Goal: Book appointment/travel/reservation

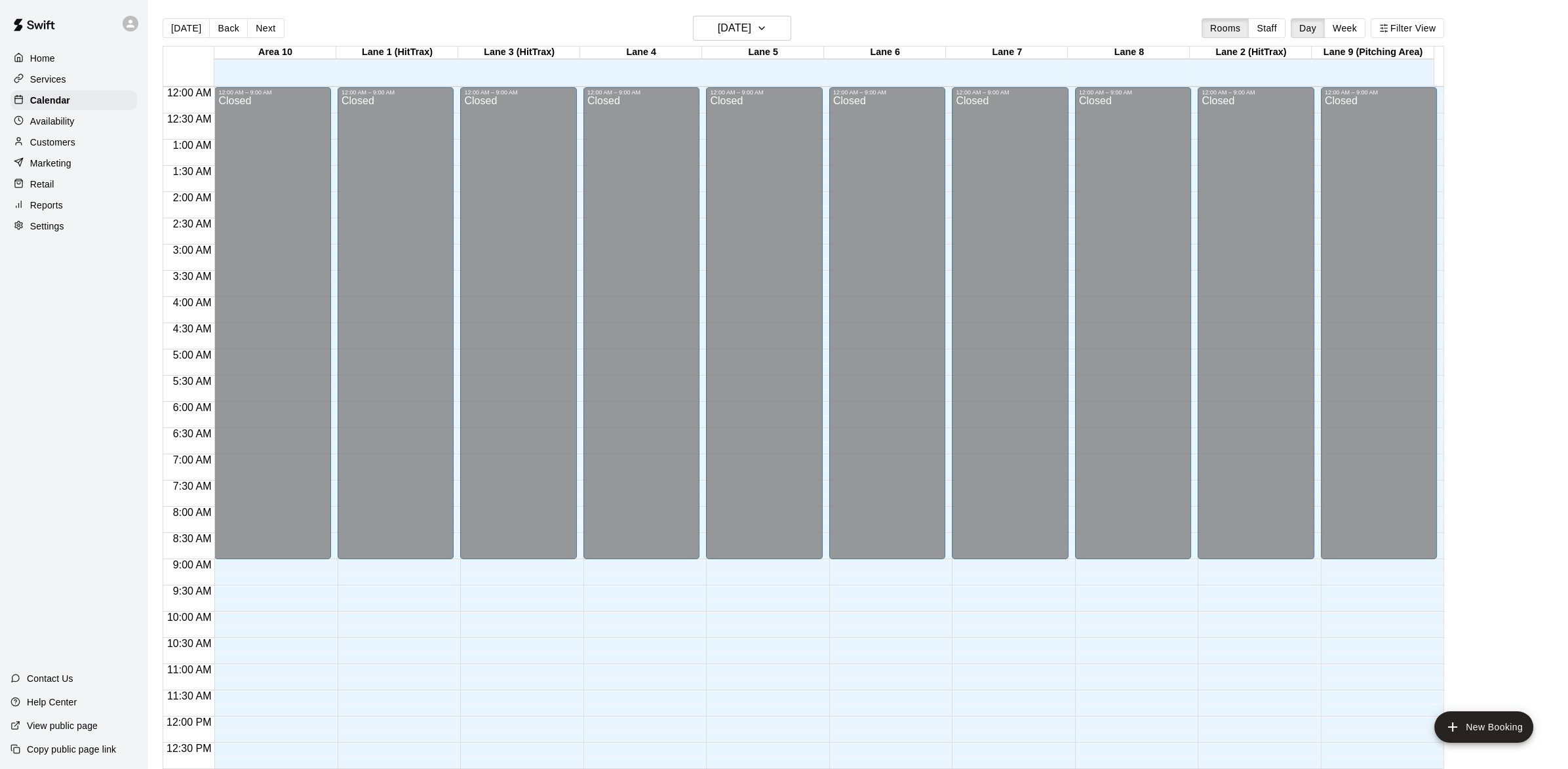
scroll to position [522, 0]
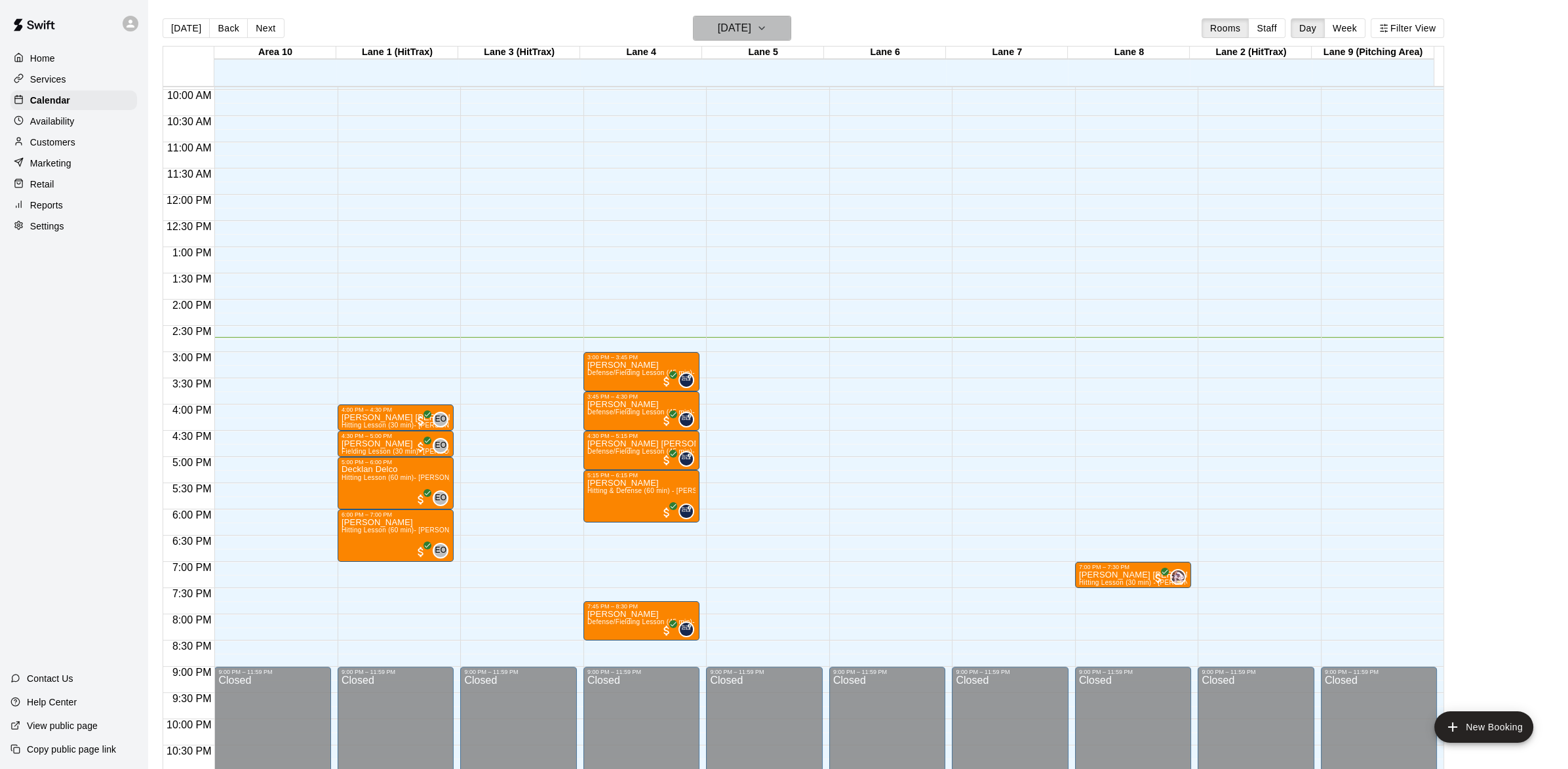
click at [767, 27] on icon "button" at bounding box center [761, 28] width 11 height 16
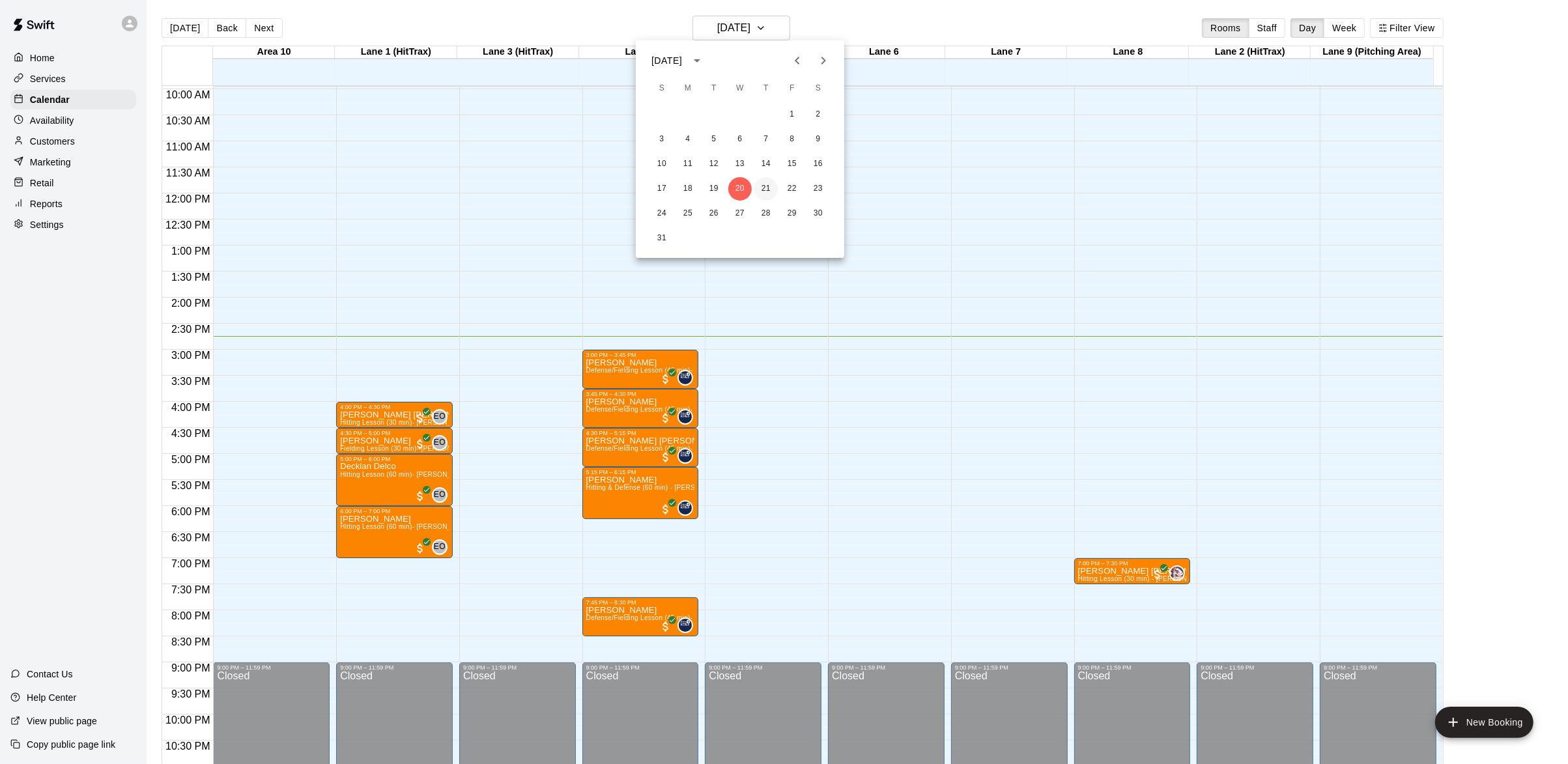
click at [766, 193] on button "21" at bounding box center [766, 189] width 23 height 23
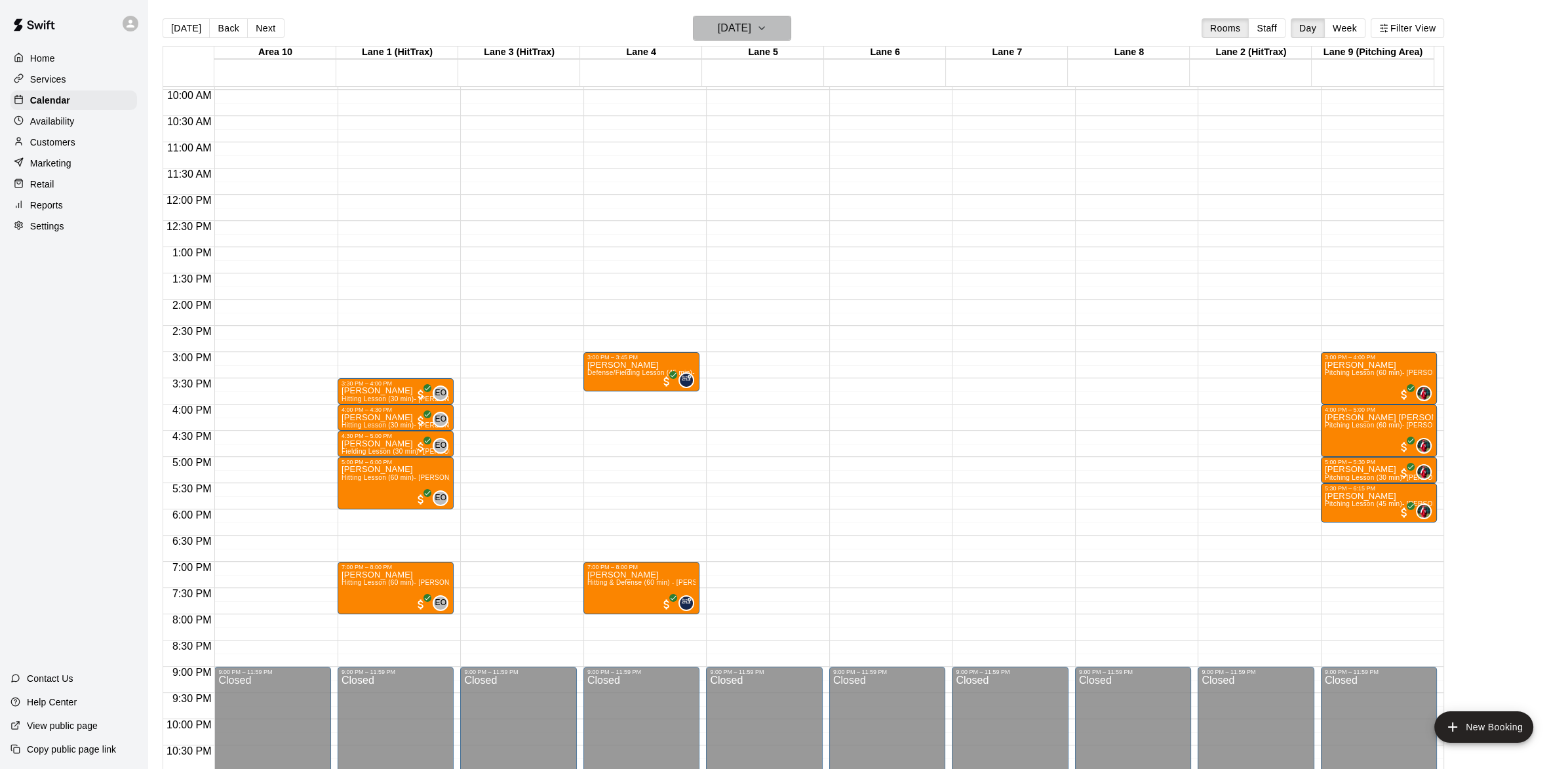
click at [767, 22] on icon "button" at bounding box center [761, 28] width 11 height 16
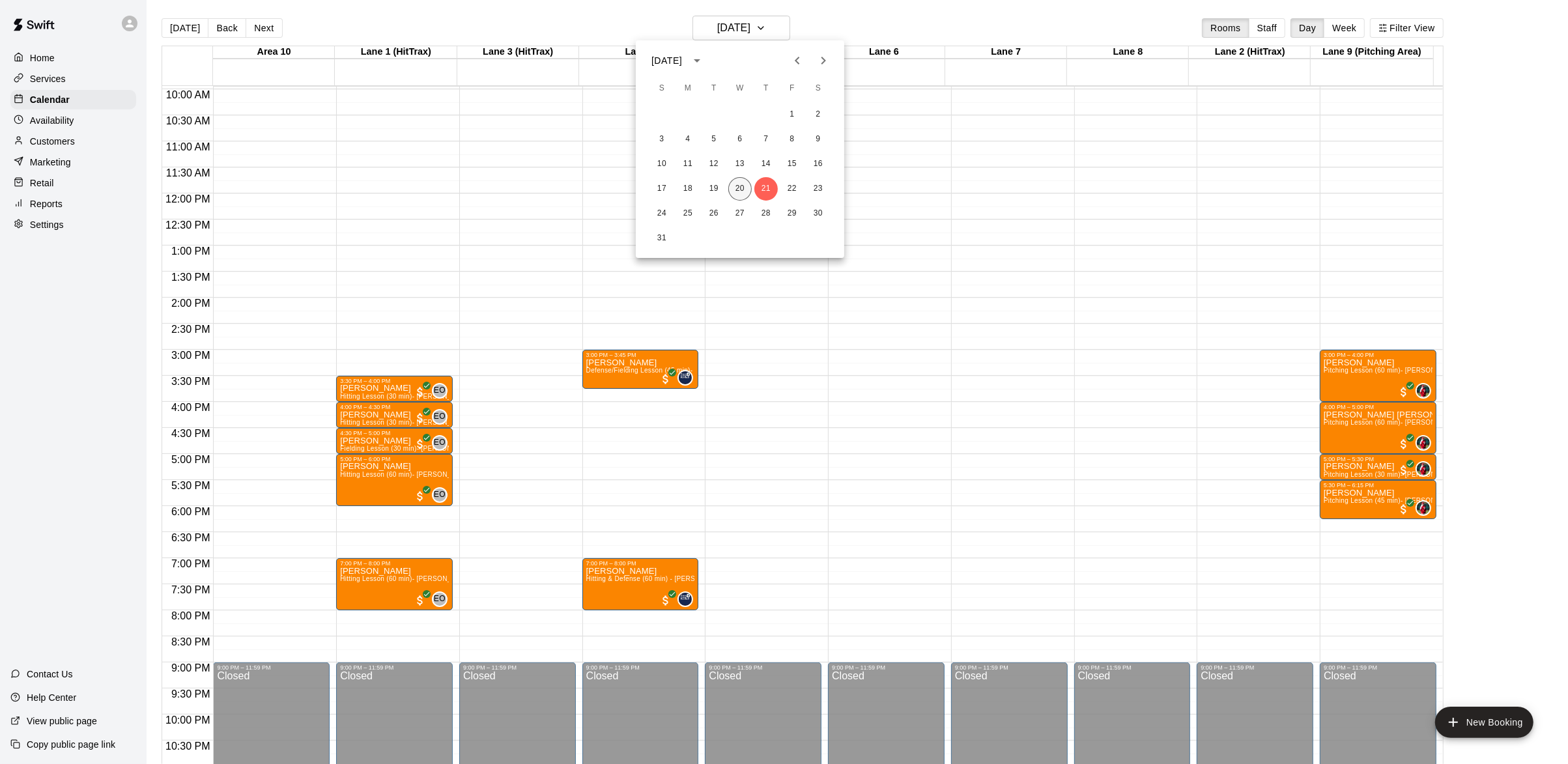
click at [739, 183] on button "20" at bounding box center [740, 189] width 23 height 23
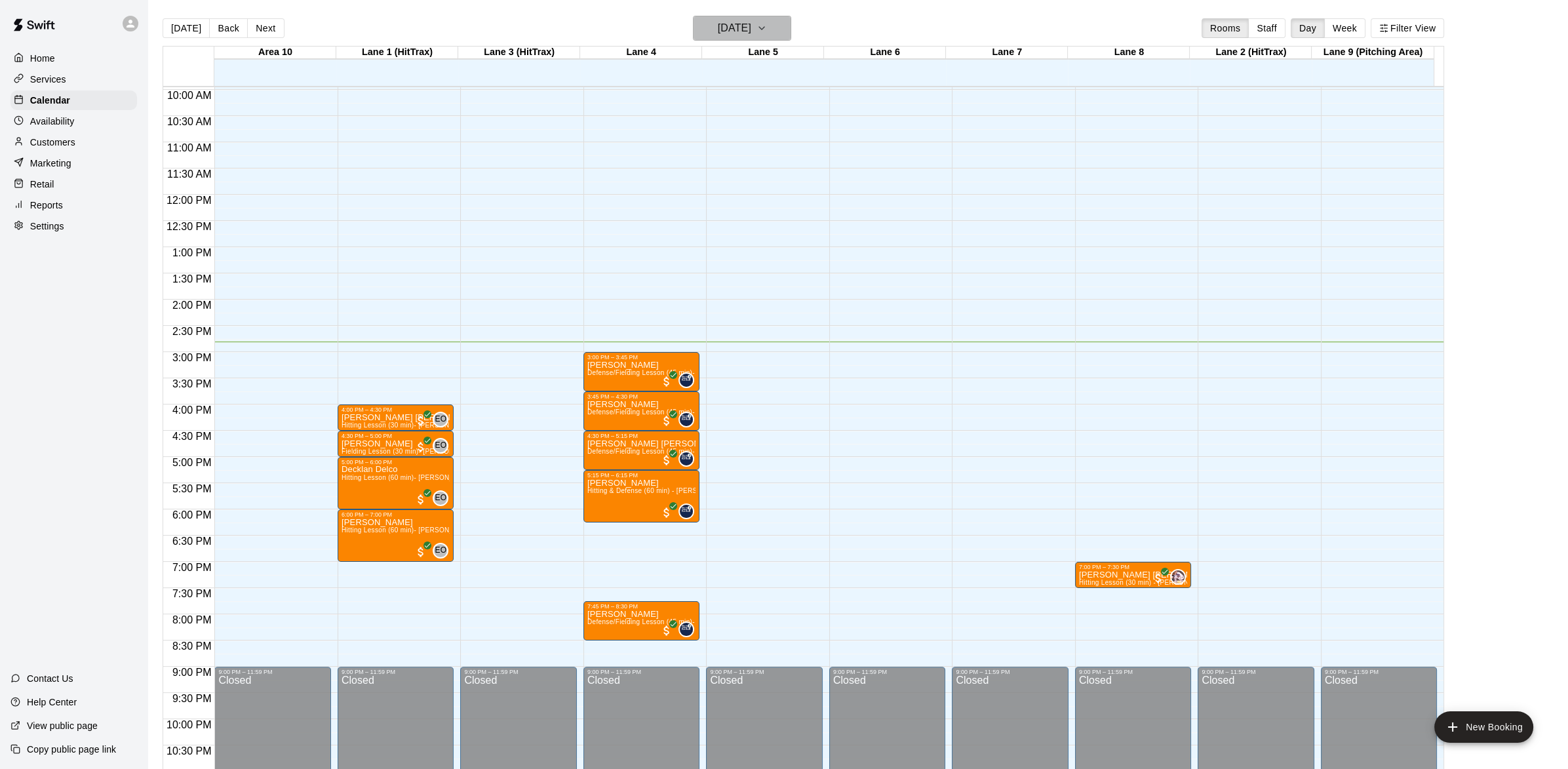
click at [767, 26] on icon "button" at bounding box center [761, 28] width 11 height 16
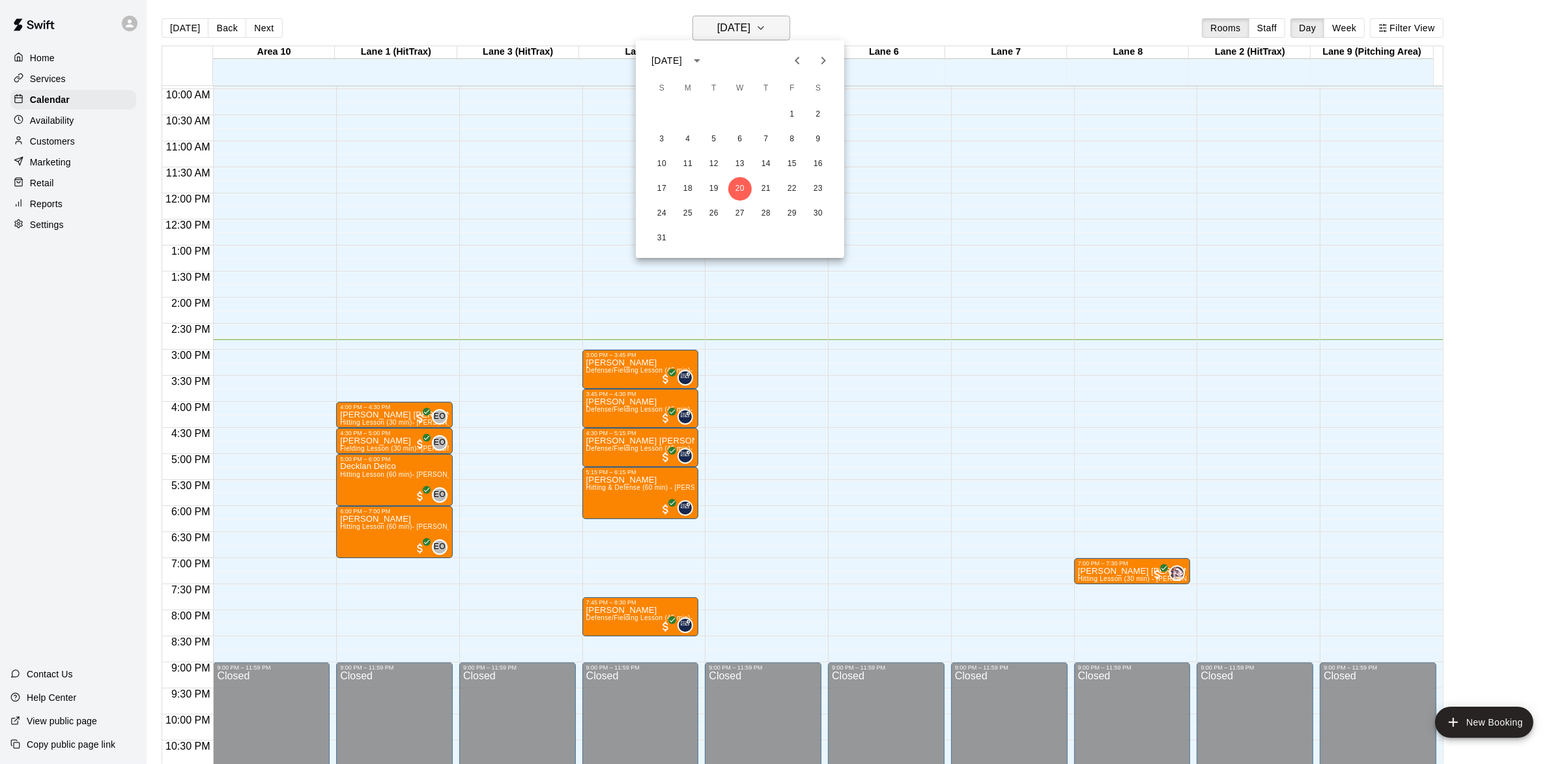
click at [787, 26] on div at bounding box center [784, 382] width 1568 height 764
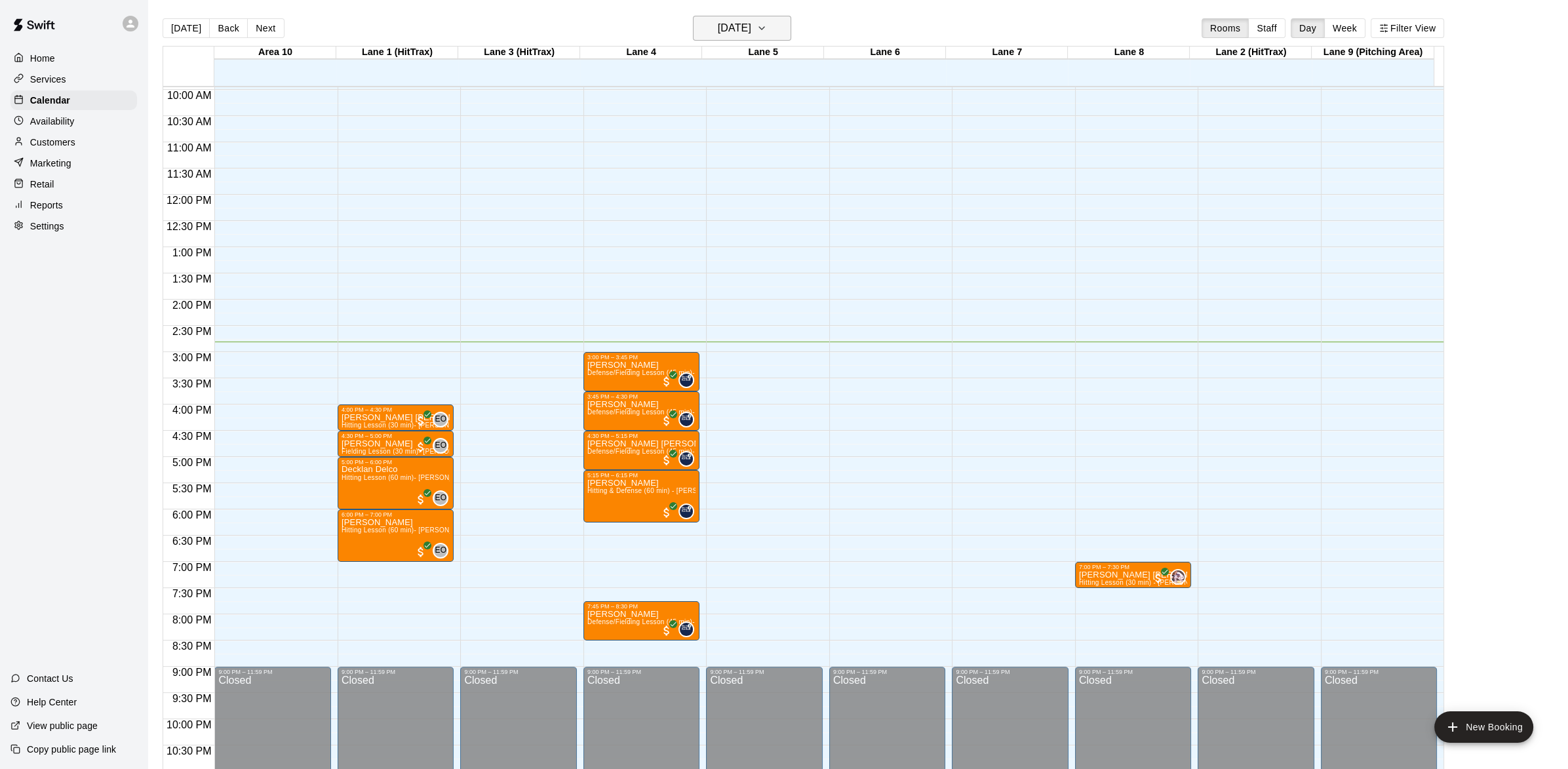
click at [767, 20] on icon "button" at bounding box center [761, 28] width 11 height 16
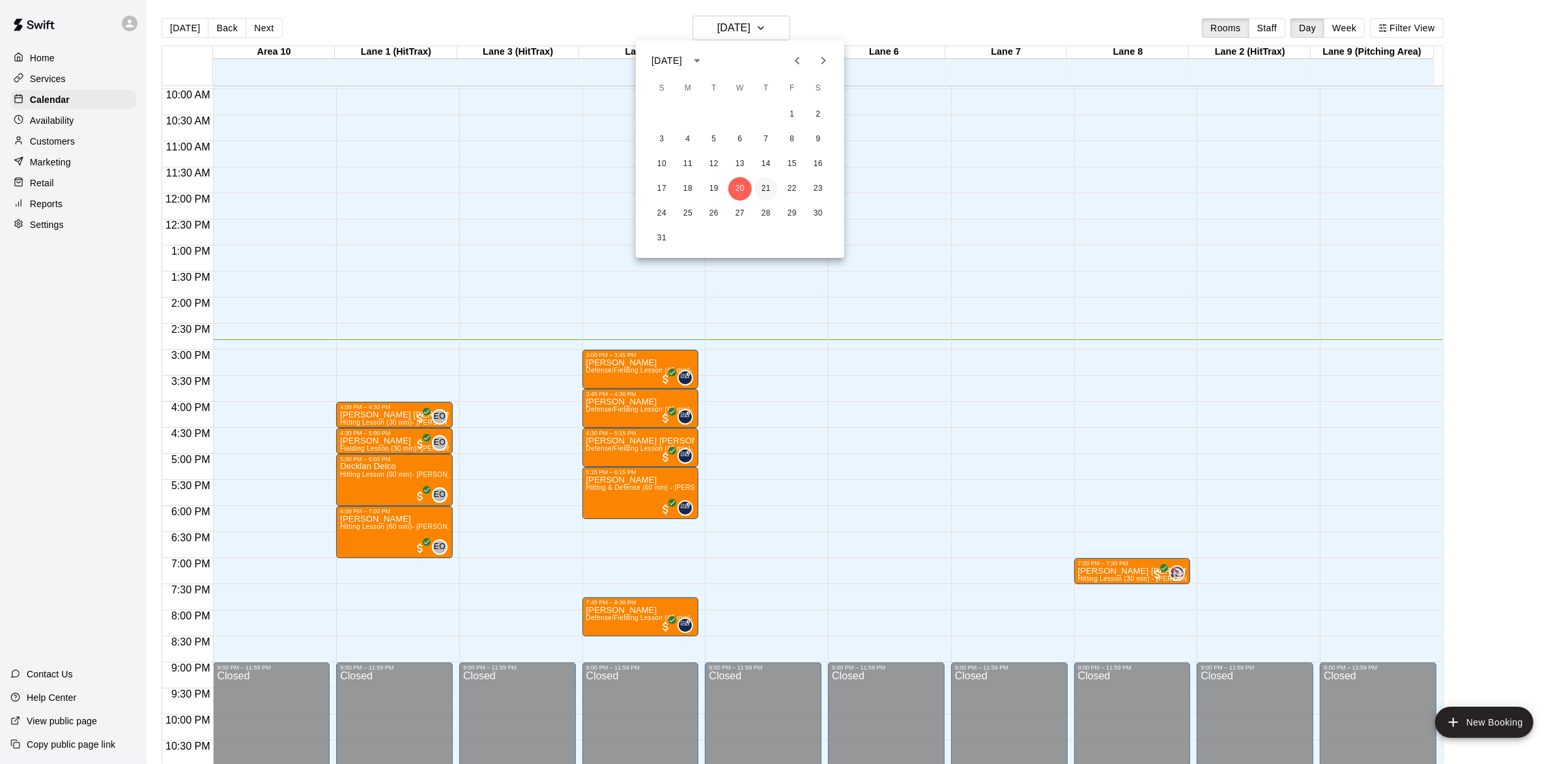
click at [759, 192] on button "21" at bounding box center [766, 189] width 23 height 23
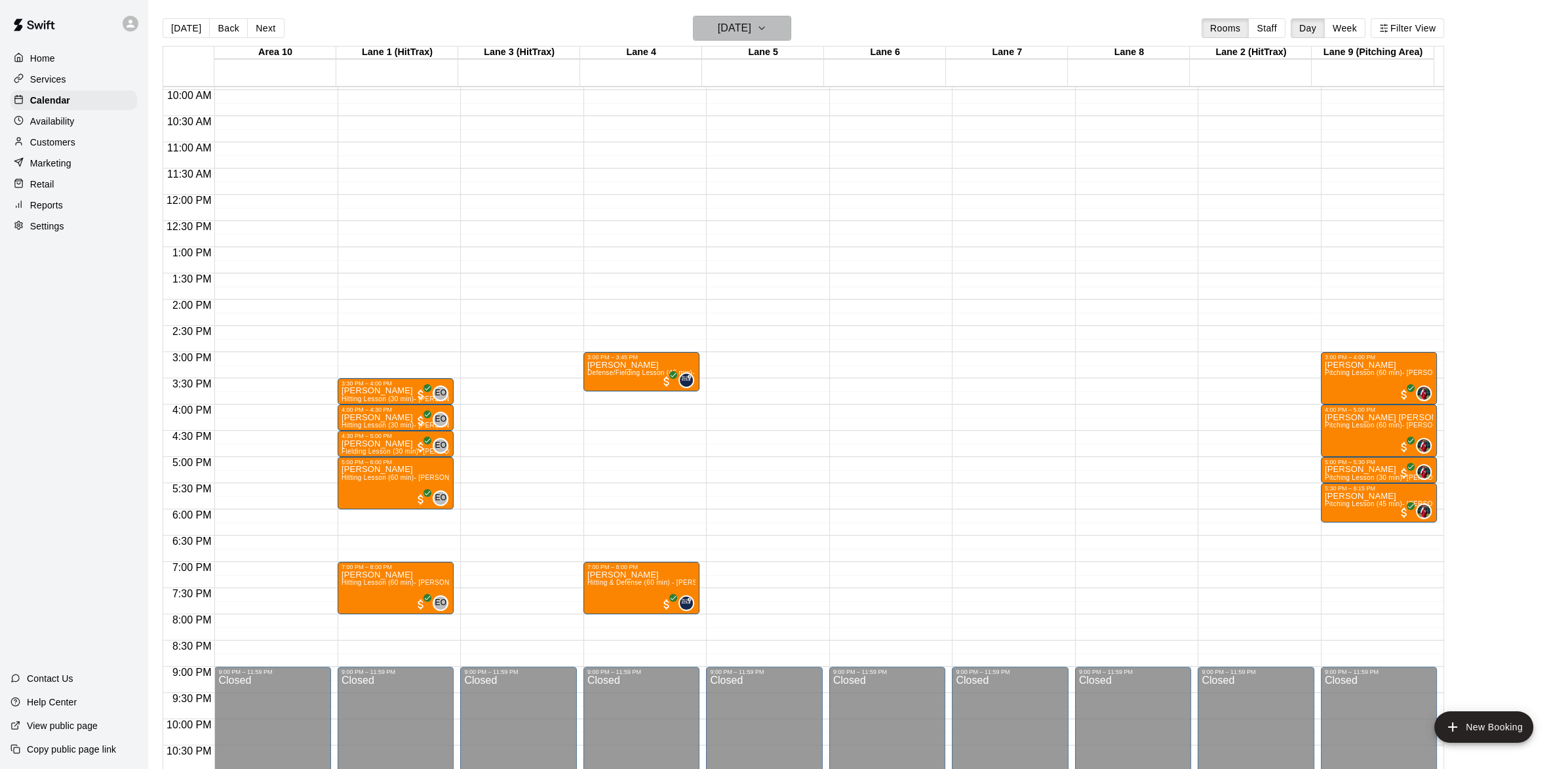
click at [781, 31] on button "[DATE]" at bounding box center [742, 28] width 99 height 25
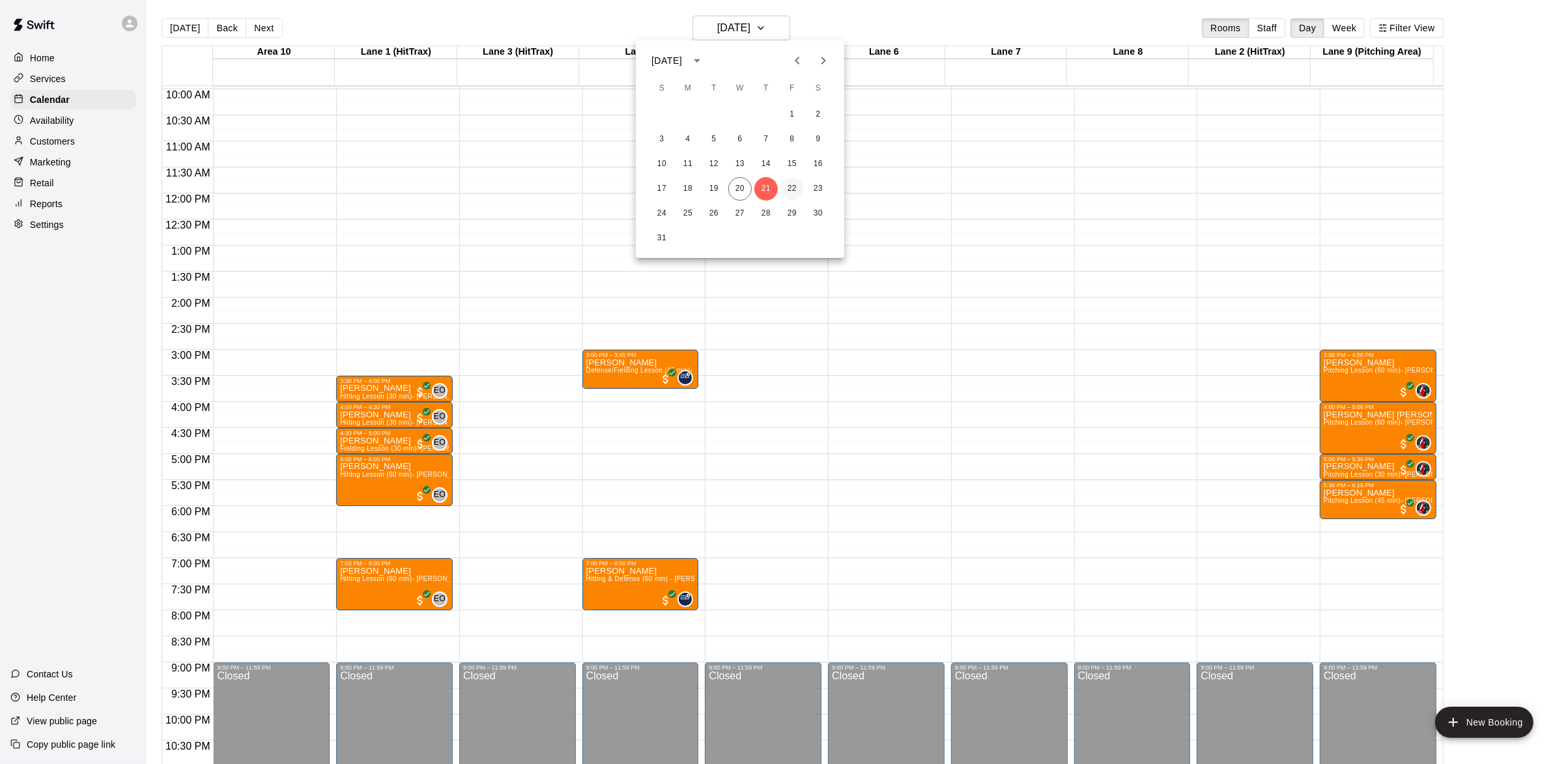
click at [783, 188] on button "22" at bounding box center [792, 189] width 23 height 23
